Goal: Task Accomplishment & Management: Complete application form

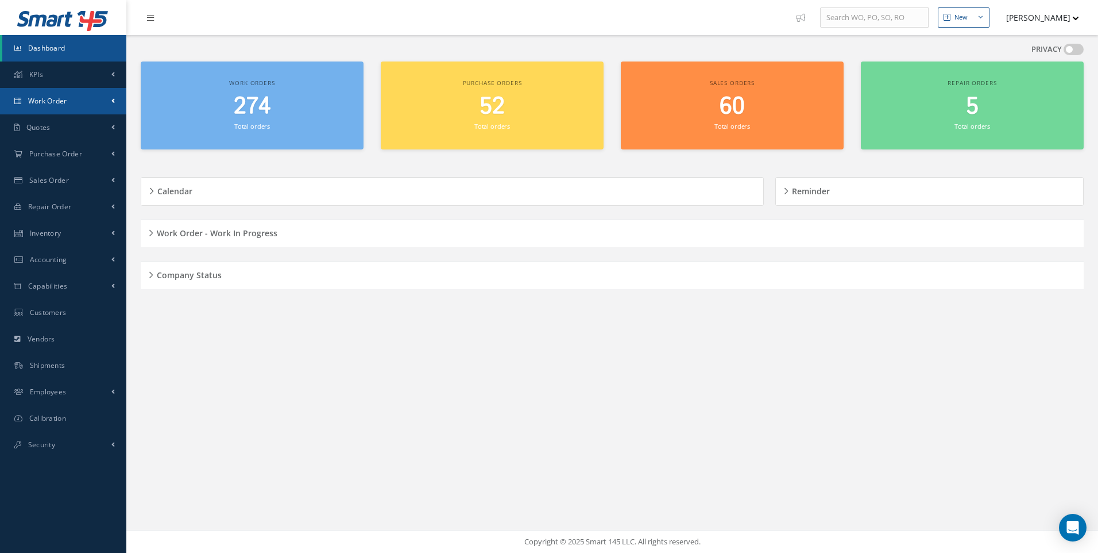
click at [55, 98] on span "Work Order" at bounding box center [47, 101] width 39 height 10
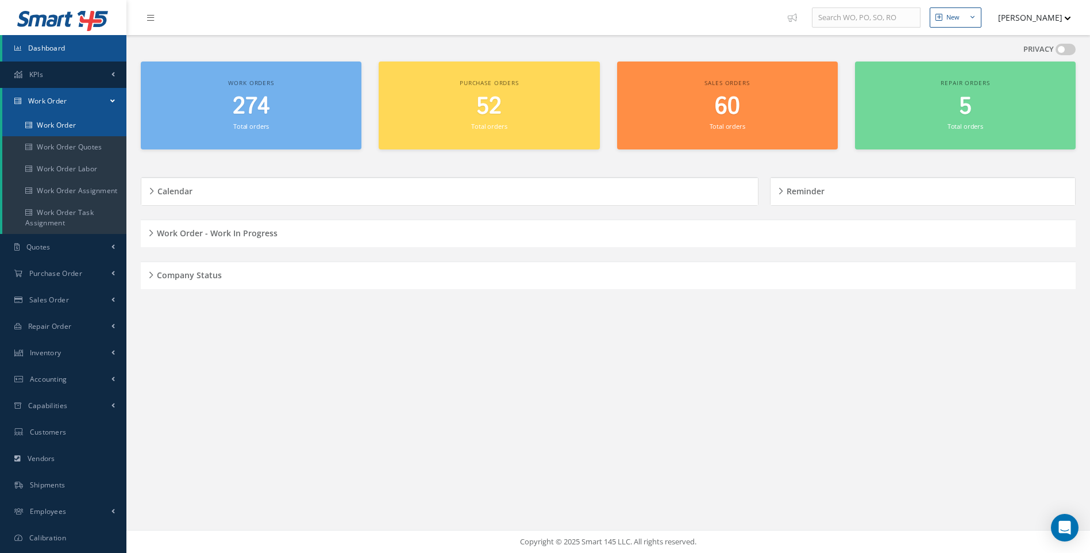
click at [53, 125] on link "Work Order" at bounding box center [64, 125] width 124 height 22
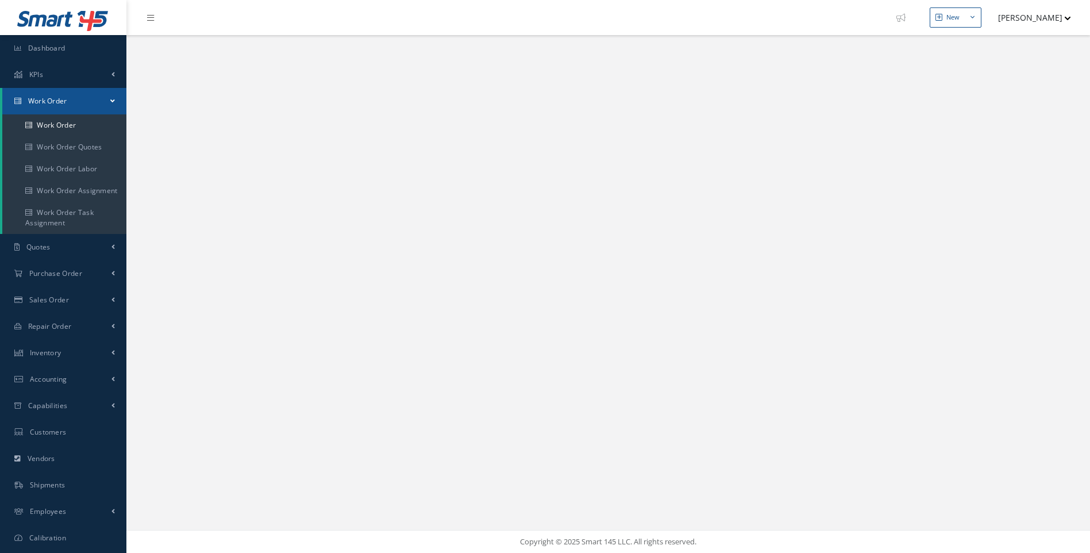
select select "25"
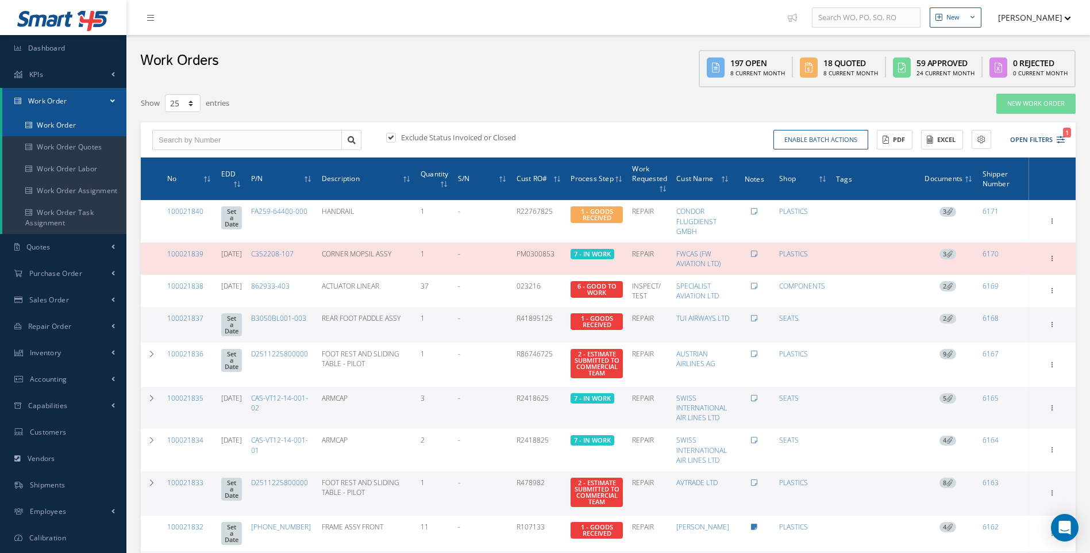
click at [69, 126] on link "Work Order" at bounding box center [64, 125] width 124 height 22
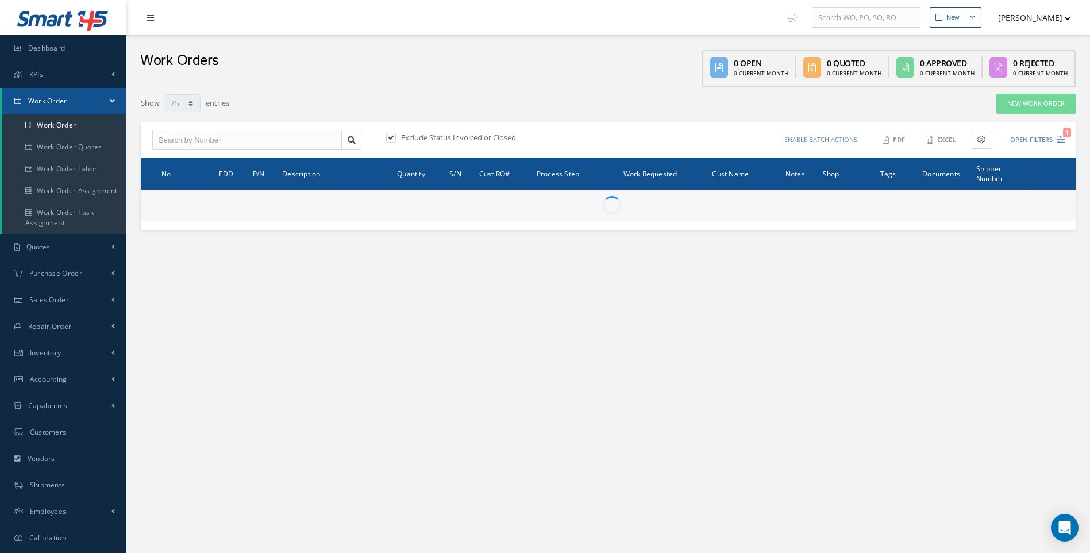
select select "25"
click at [1016, 103] on link "New Work Order" at bounding box center [1035, 104] width 79 height 20
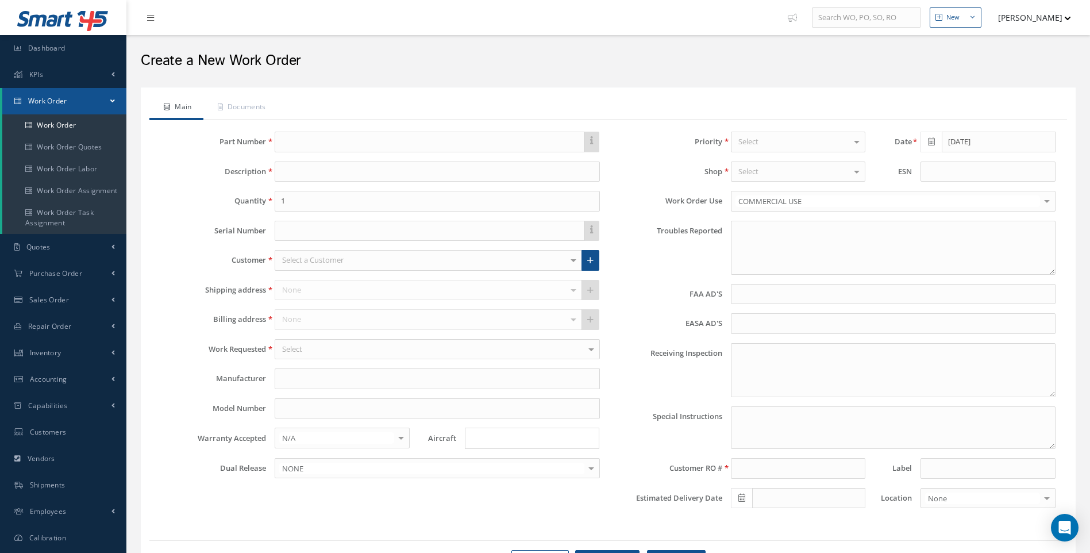
type textarea "NONE"
type input "NONE"
type textarea "NO VISUAL DAMAGE"
type textarea "PLEASE SEE R.O. FOR DETAILS"
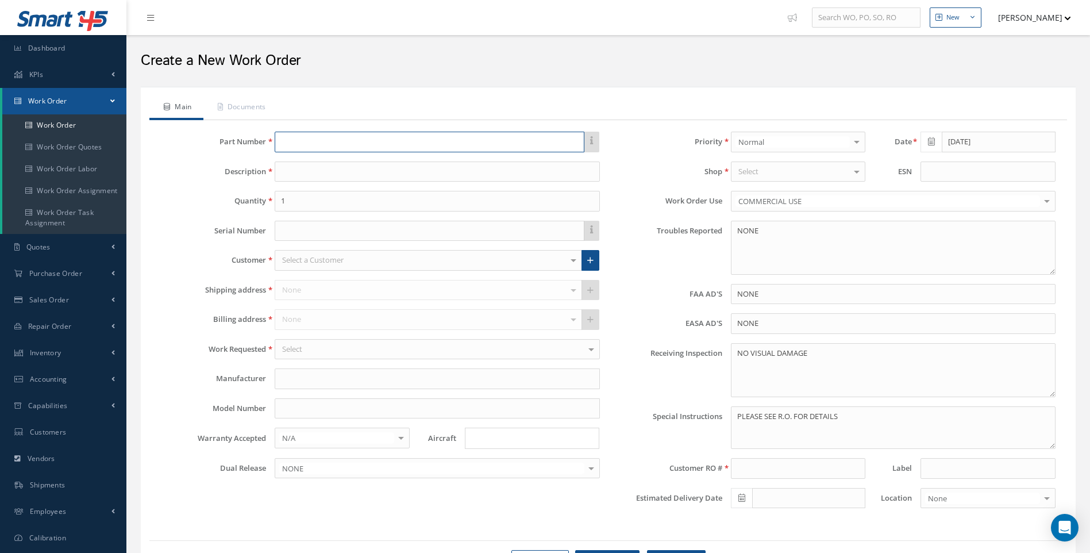
click at [296, 141] on input "text" at bounding box center [429, 142] width 309 height 21
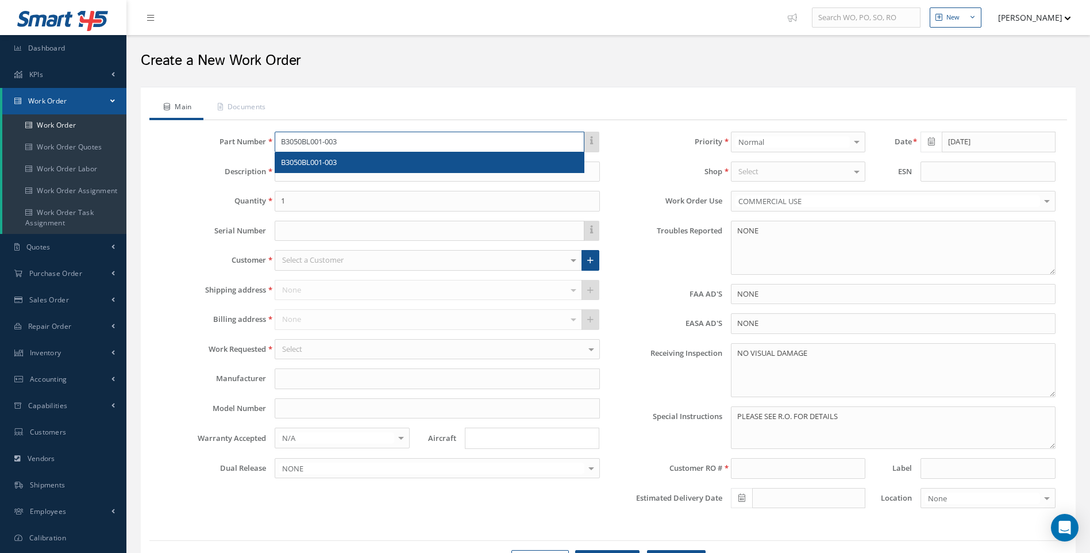
type input "B3050BL001-003"
click at [309, 162] on span "B3050BL001-003" at bounding box center [309, 162] width 56 height 10
type input "REAR FOOT PADDLE ASSY"
type input "HAECO"
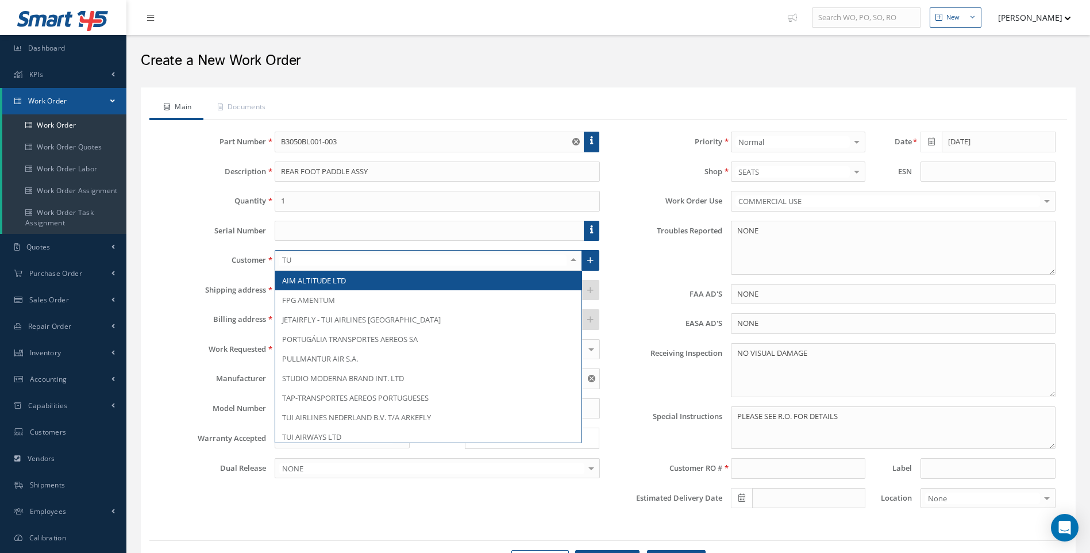
type input "TUI"
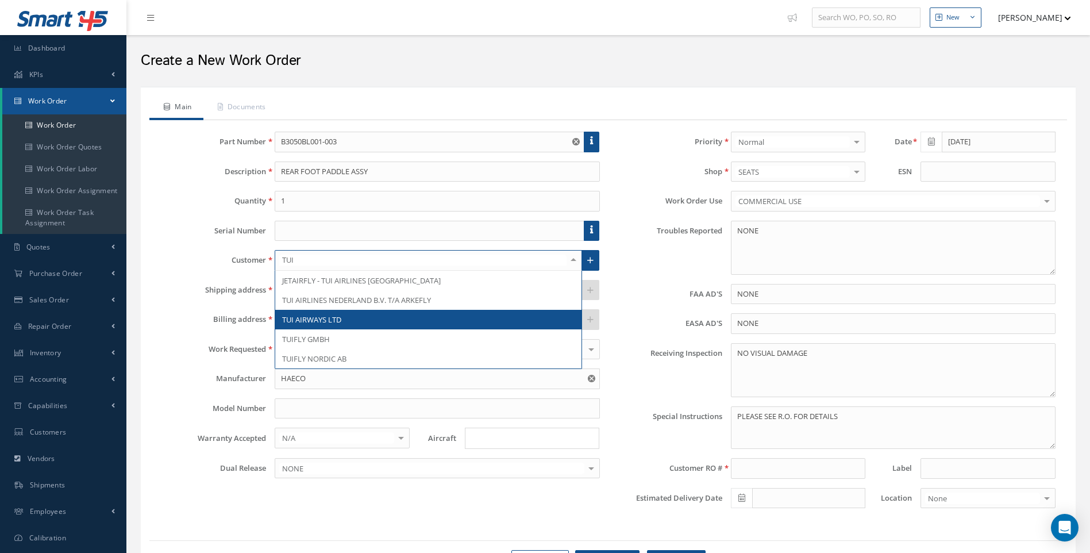
click at [312, 326] on span "TUI AIRWAYS LTD" at bounding box center [428, 320] width 306 height 20
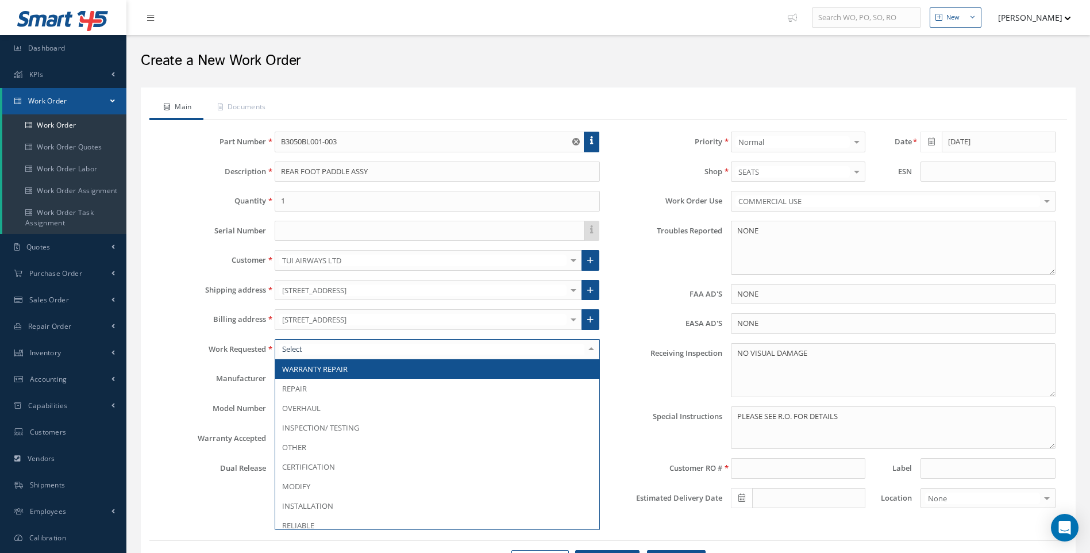
drag, startPoint x: 306, startPoint y: 343, endPoint x: 306, endPoint y: 357, distance: 13.8
click at [306, 347] on div at bounding box center [437, 349] width 325 height 21
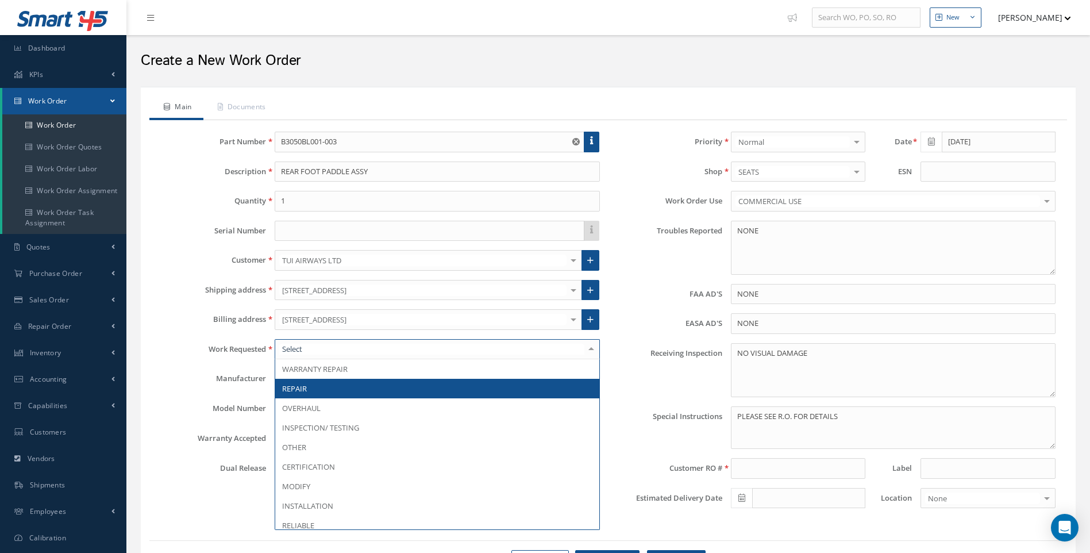
click at [304, 388] on span "REPAIR" at bounding box center [294, 388] width 25 height 10
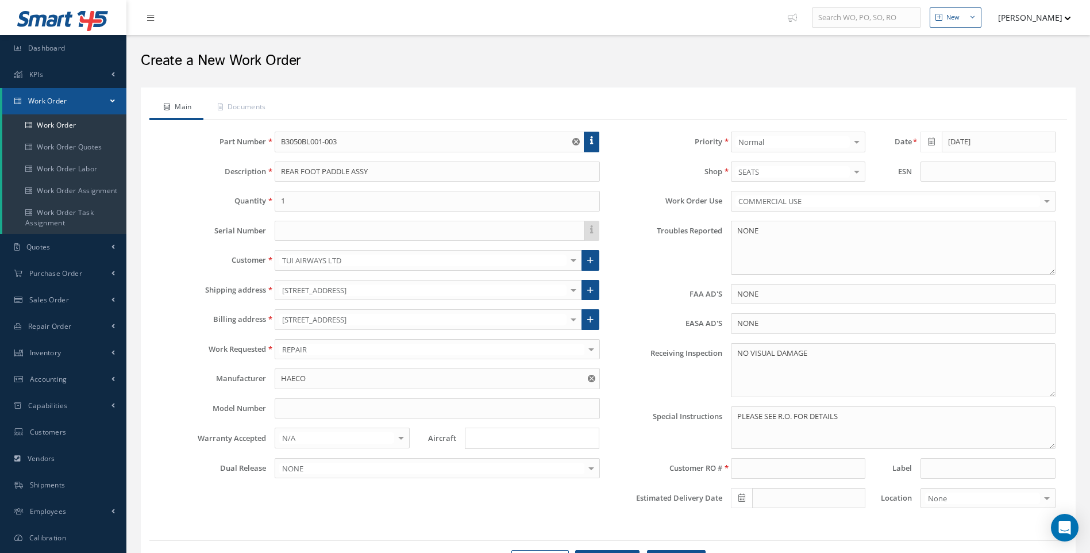
click at [475, 441] on input "Search for option" at bounding box center [529, 438] width 126 height 12
type input "B787"
click at [487, 462] on link "B787" at bounding box center [531, 460] width 133 height 18
click at [747, 468] on input at bounding box center [798, 468] width 134 height 21
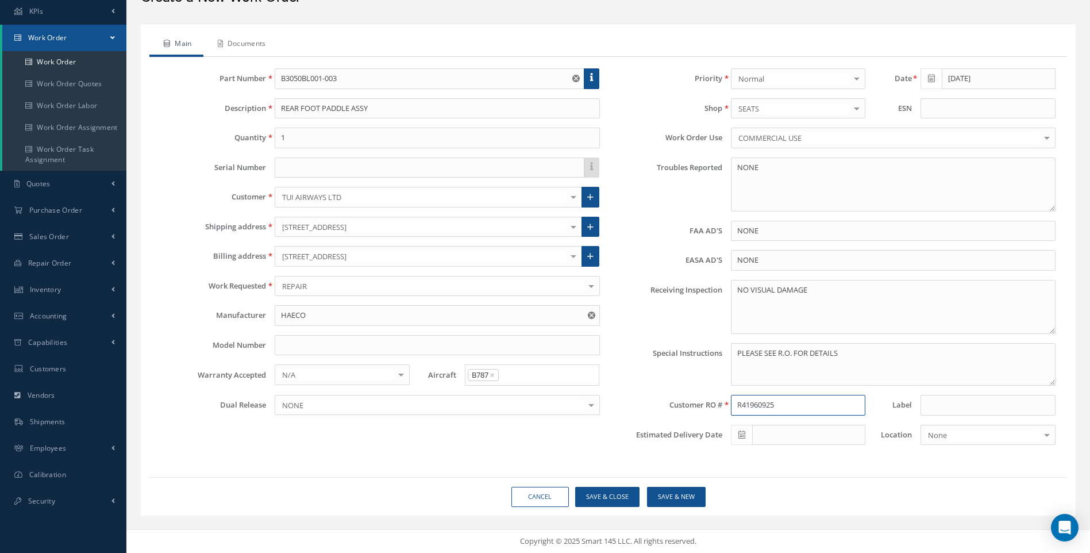
type input "R41960925"
click at [254, 46] on link "Documents" at bounding box center [240, 45] width 74 height 24
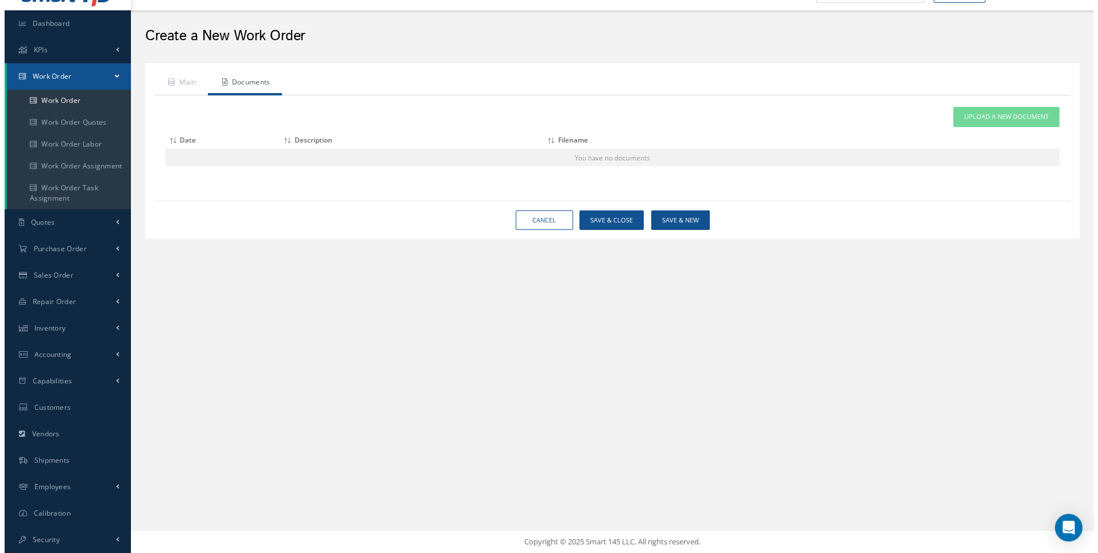
scroll to position [25, 0]
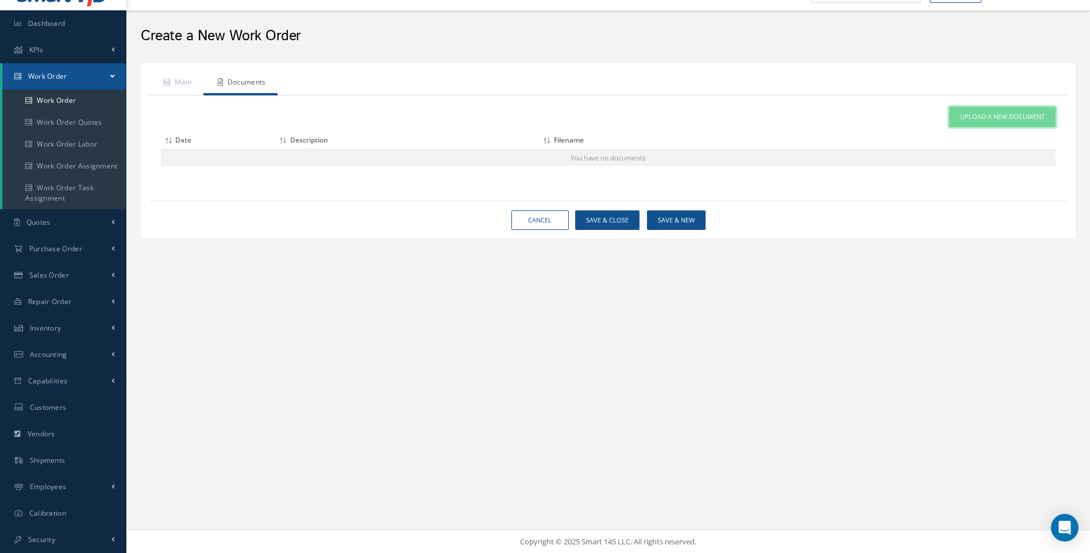
click at [981, 119] on span "Upload a New Document" at bounding box center [1002, 117] width 84 height 10
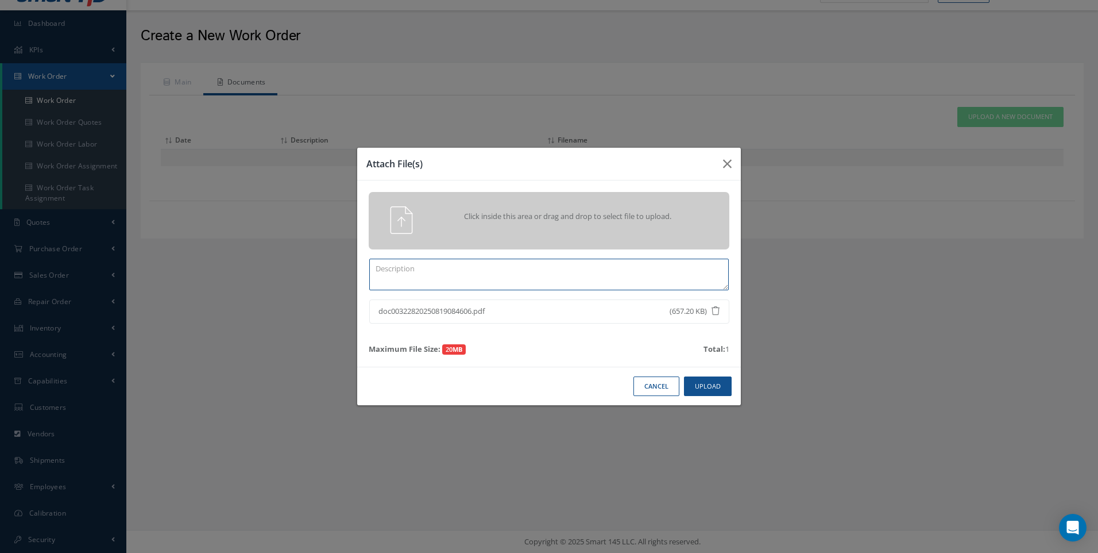
click at [414, 274] on textarea at bounding box center [549, 274] width 360 height 32
click at [710, 387] on button "Upload" at bounding box center [708, 386] width 48 height 20
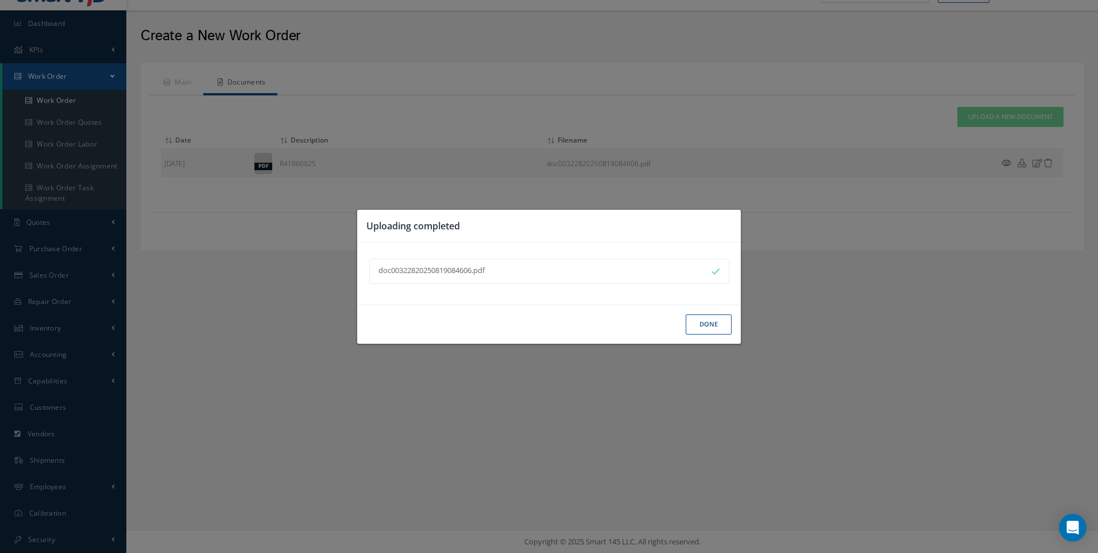
click at [703, 325] on button "Done" at bounding box center [709, 324] width 46 height 20
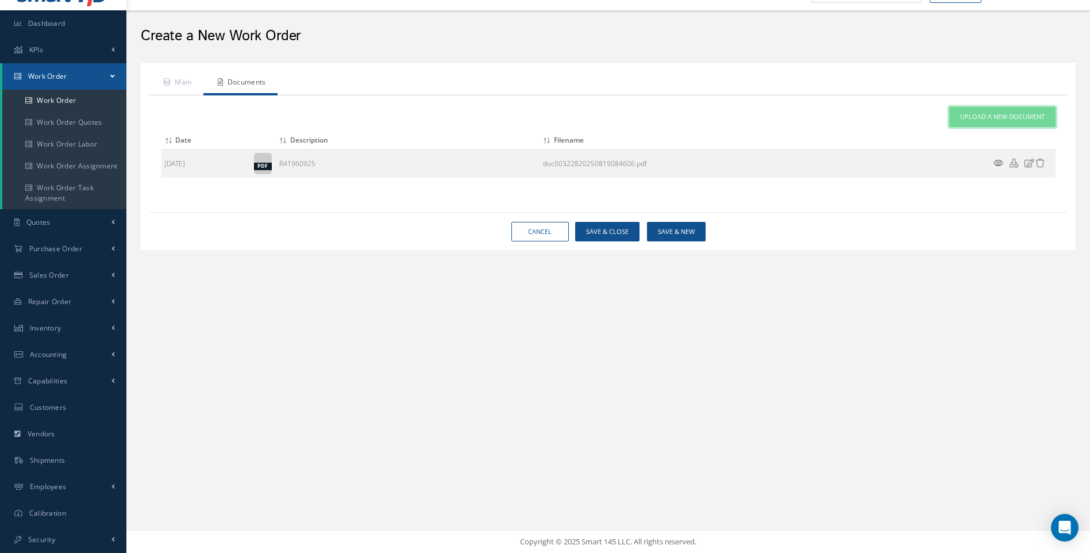
click at [990, 117] on span "Upload a New Document" at bounding box center [1002, 117] width 84 height 10
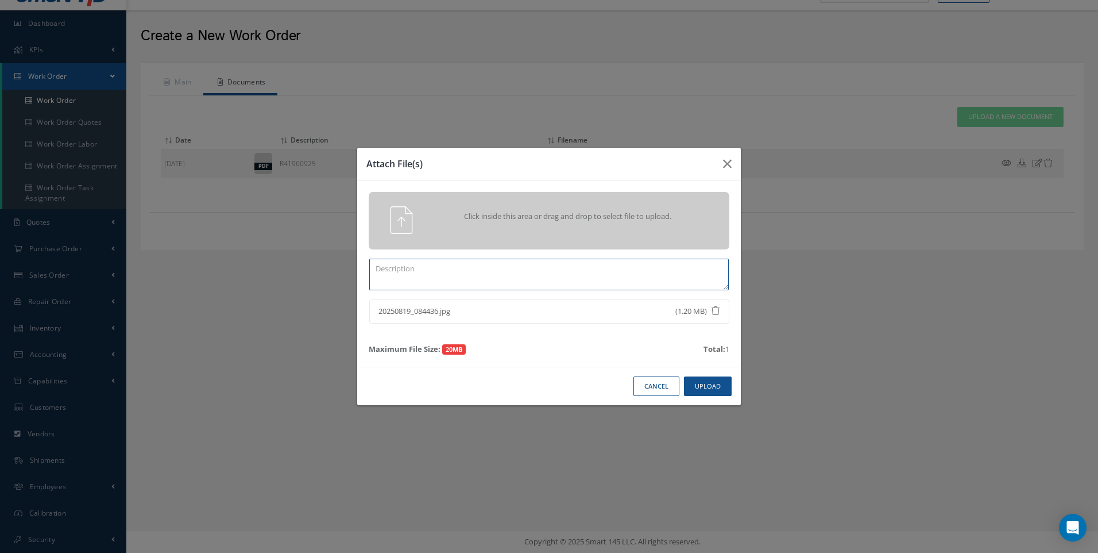
click at [457, 276] on textarea at bounding box center [549, 274] width 360 height 32
type textarea "INB PICT"
click at [704, 384] on button "Upload" at bounding box center [708, 386] width 48 height 20
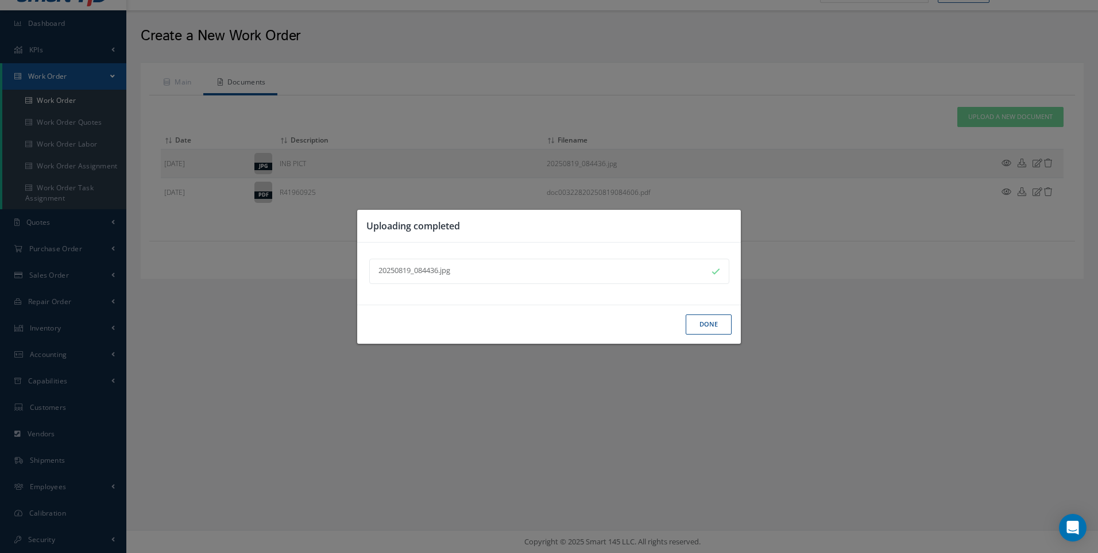
click at [701, 328] on button "Done" at bounding box center [709, 324] width 46 height 20
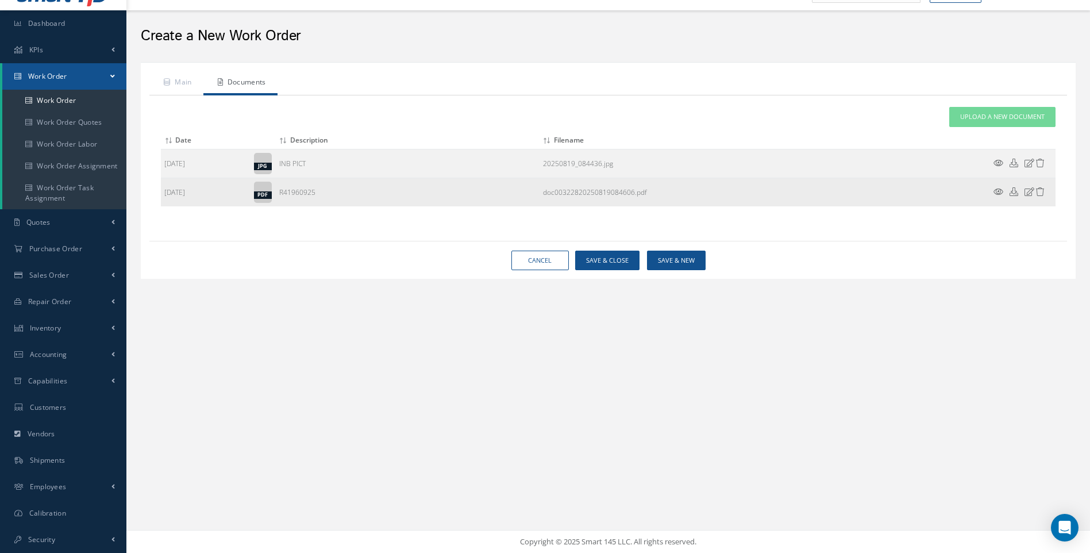
click at [1001, 191] on icon at bounding box center [998, 191] width 10 height 9
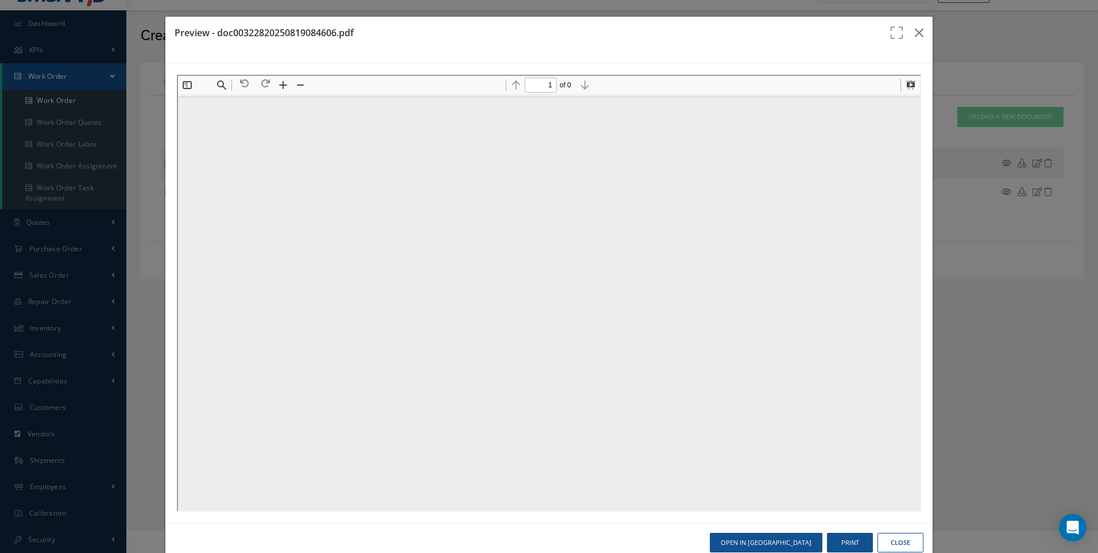
scroll to position [6, 0]
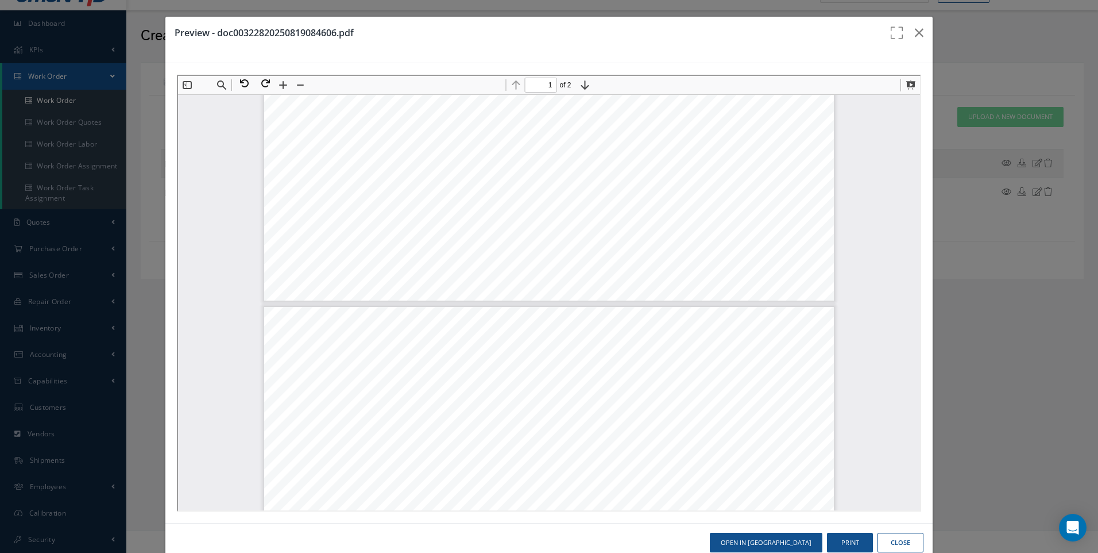
type input "2"
click at [898, 539] on button "Close" at bounding box center [901, 542] width 46 height 20
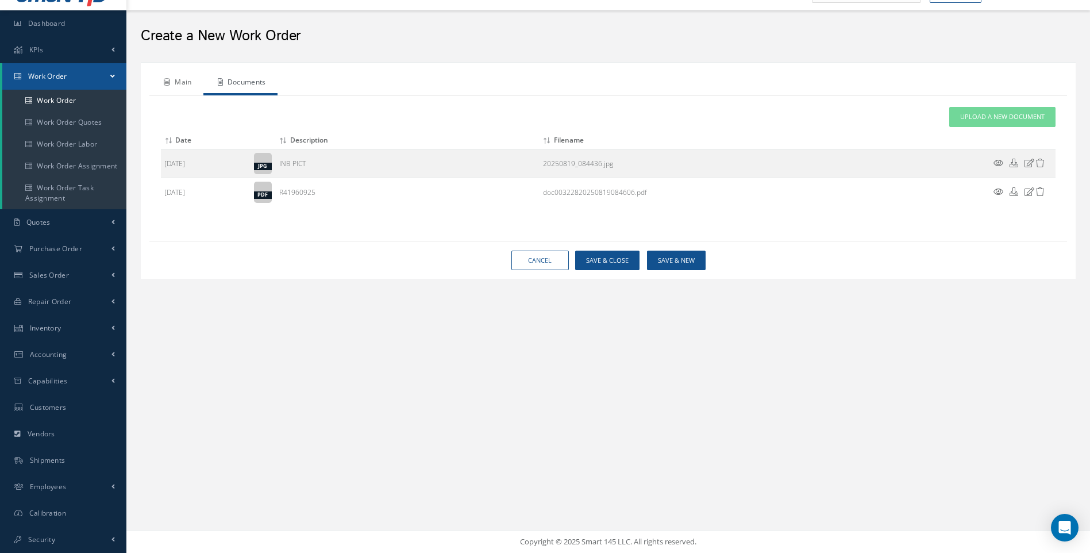
click at [190, 80] on link "Main" at bounding box center [176, 83] width 54 height 24
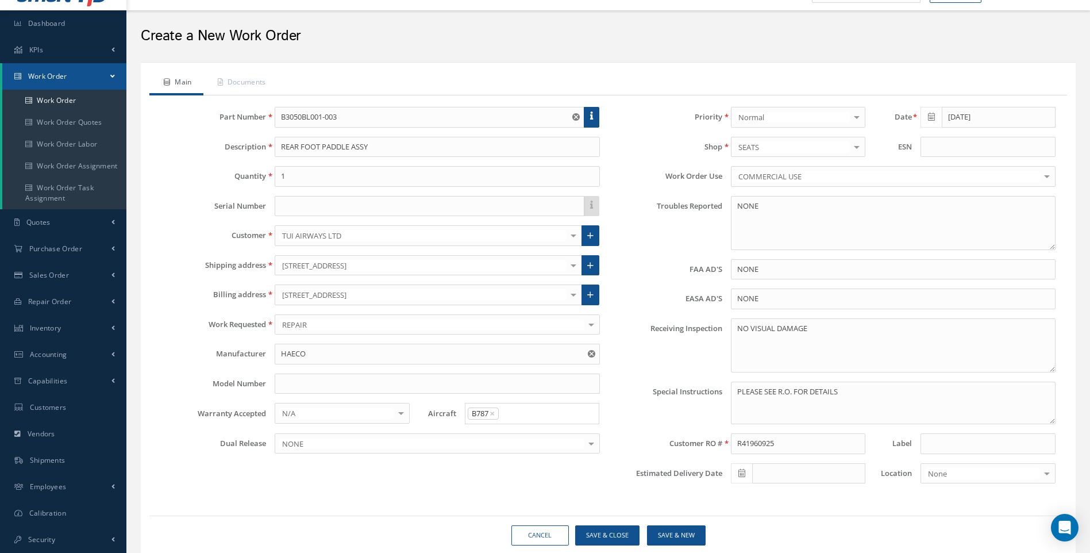
click at [859, 147] on div at bounding box center [856, 146] width 16 height 19
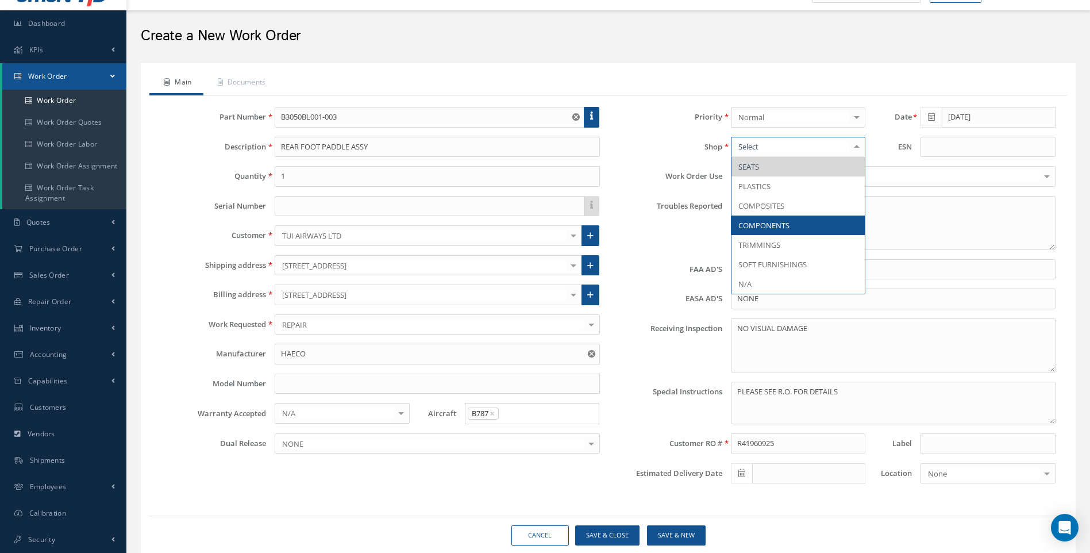
click at [767, 227] on span "COMPONENTS" at bounding box center [763, 225] width 51 height 10
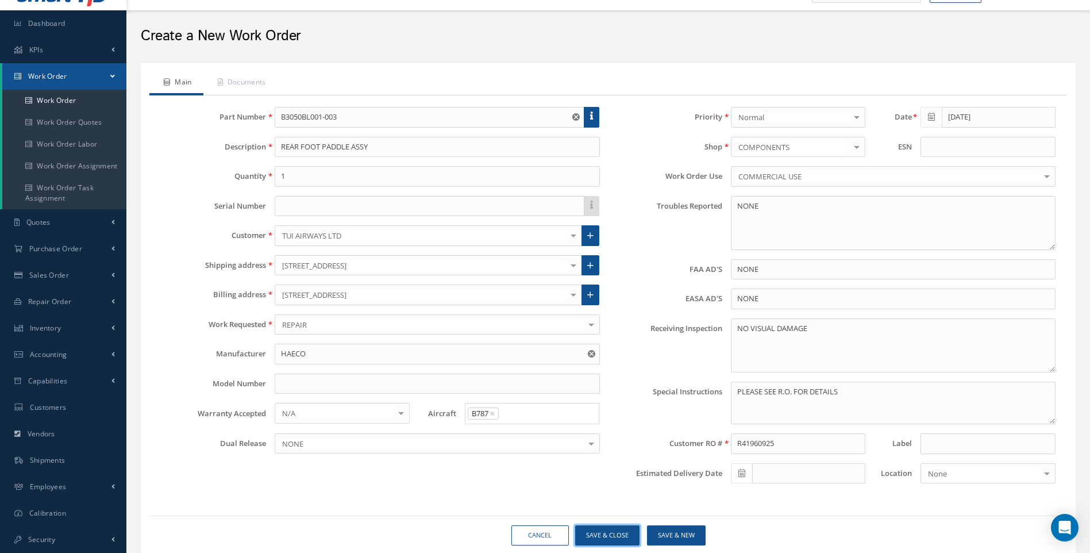
click at [616, 534] on button "Save & Close" at bounding box center [607, 535] width 64 height 20
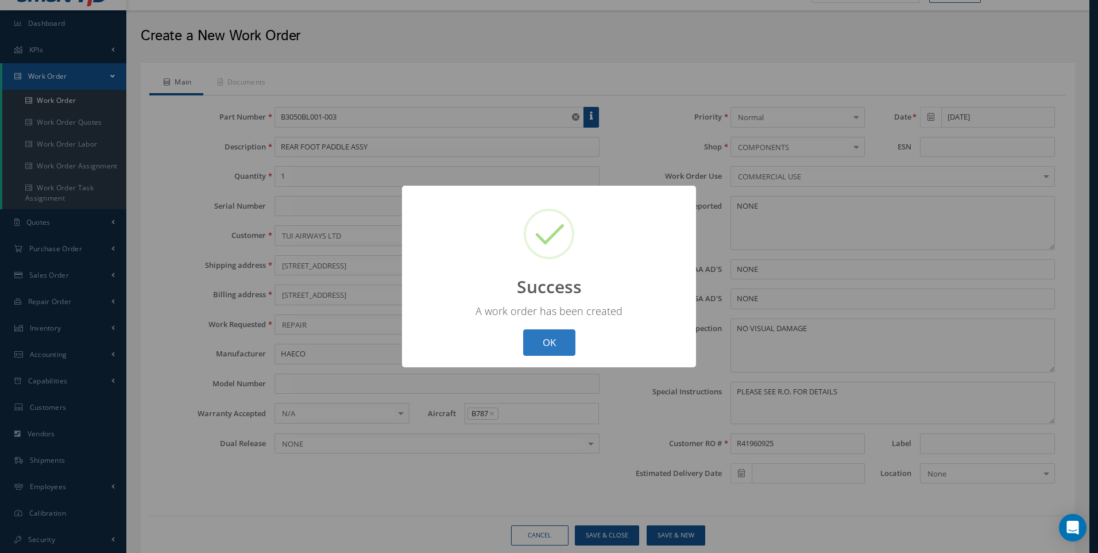
click at [564, 340] on button "OK" at bounding box center [549, 342] width 52 height 27
select select "25"
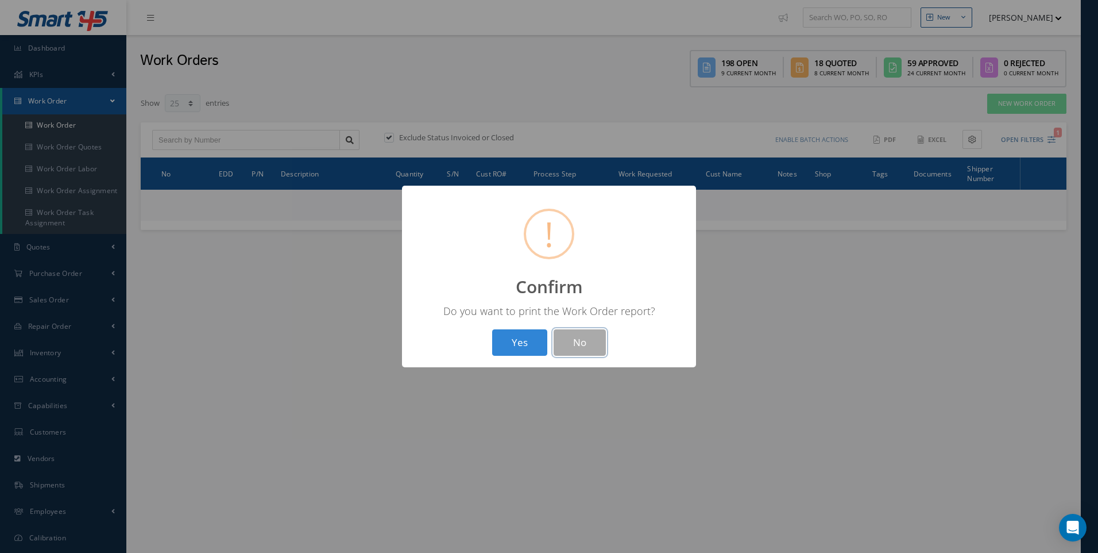
drag, startPoint x: 586, startPoint y: 336, endPoint x: 607, endPoint y: 295, distance: 45.5
click at [586, 337] on button "No" at bounding box center [580, 342] width 52 height 27
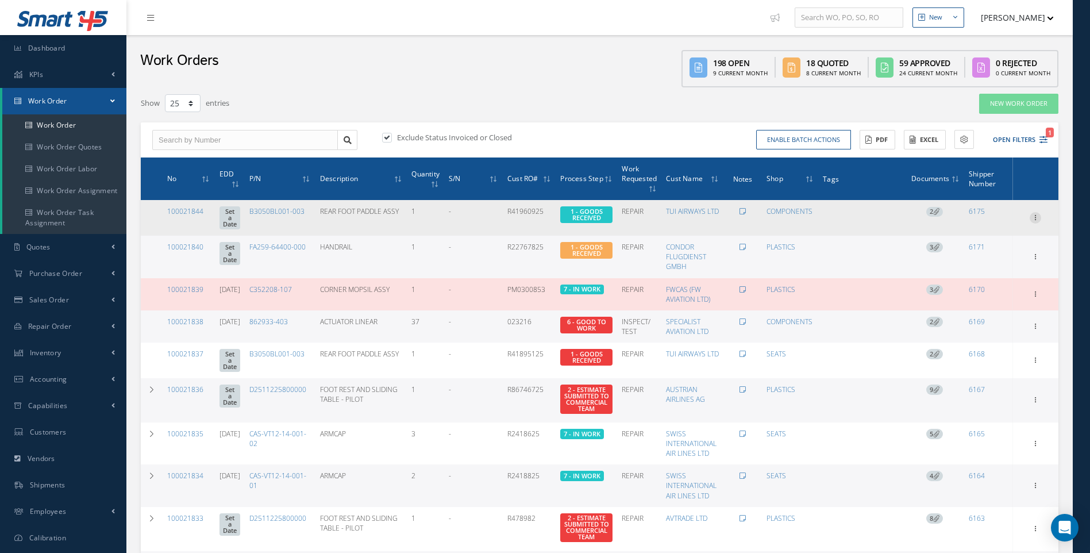
click at [1033, 215] on icon at bounding box center [1034, 216] width 11 height 9
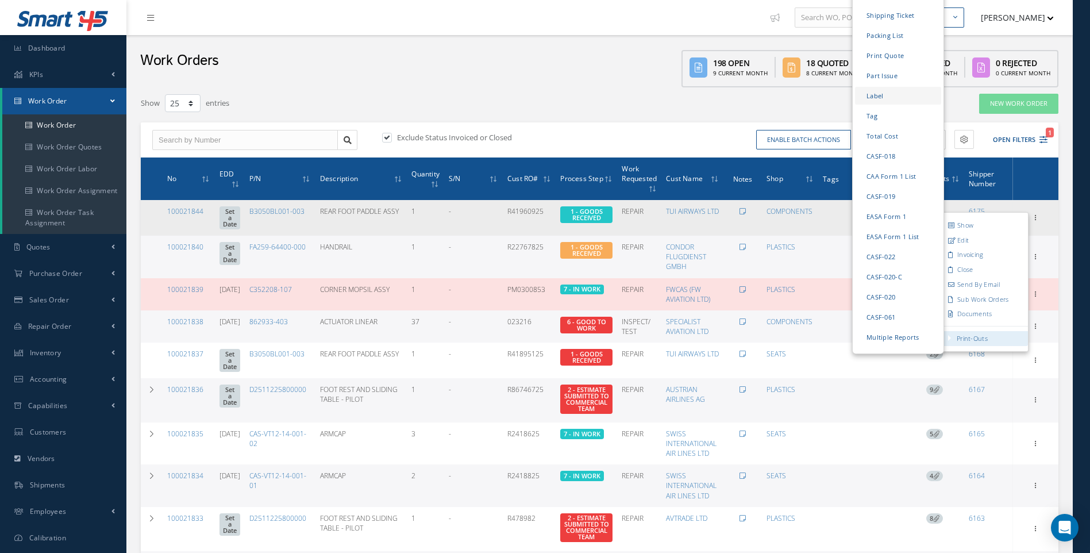
click at [872, 87] on link "Label" at bounding box center [898, 96] width 86 height 18
